Goal: Task Accomplishment & Management: Complete application form

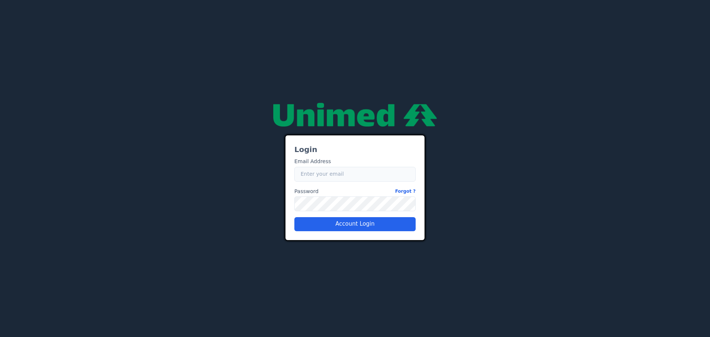
click at [326, 170] on input "Email" at bounding box center [355, 174] width 121 height 15
type input "[EMAIL_ADDRESS][PERSON_NAME][DOMAIN_NAME]"
click at [376, 227] on button "Account Login" at bounding box center [355, 224] width 121 height 14
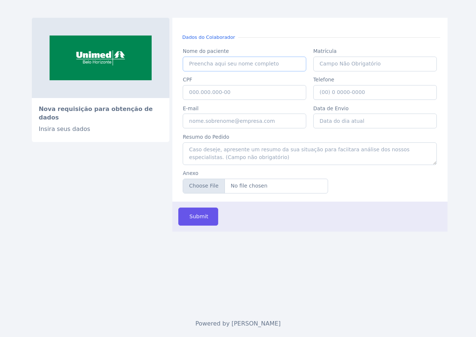
click at [216, 63] on input "Nome do paciente" at bounding box center [245, 64] width 124 height 15
type input "caio"
type input "Caio"
type input "14541"
type input "117.938.536-57"
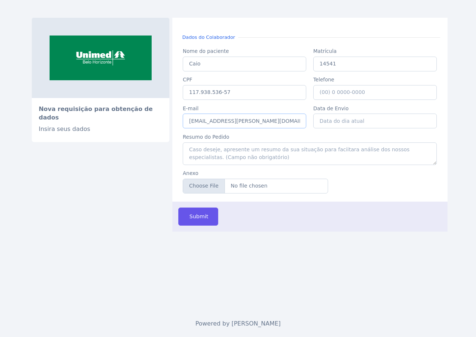
type input "[EMAIL_ADDRESS][PERSON_NAME][DOMAIN_NAME]"
click at [333, 120] on input "Data de Envio" at bounding box center [375, 121] width 124 height 15
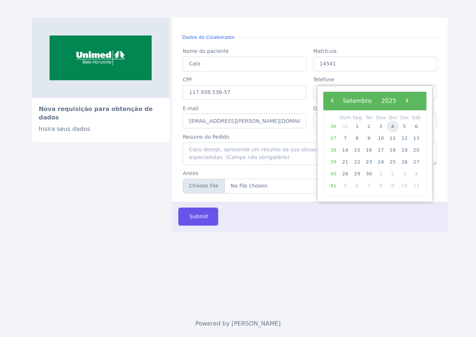
click at [390, 127] on span "4" at bounding box center [393, 127] width 12 height 12
type input "[DATE]"
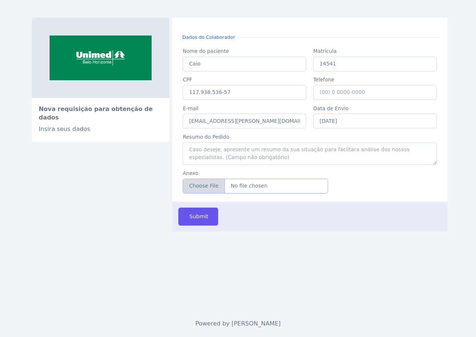
click at [278, 189] on input "Anexo" at bounding box center [255, 186] width 145 height 15
type input "C:\fakepath\atestadoUmDia.pdf"
click at [205, 217] on span "Submit" at bounding box center [198, 217] width 20 height 8
